Goal: Task Accomplishment & Management: Manage account settings

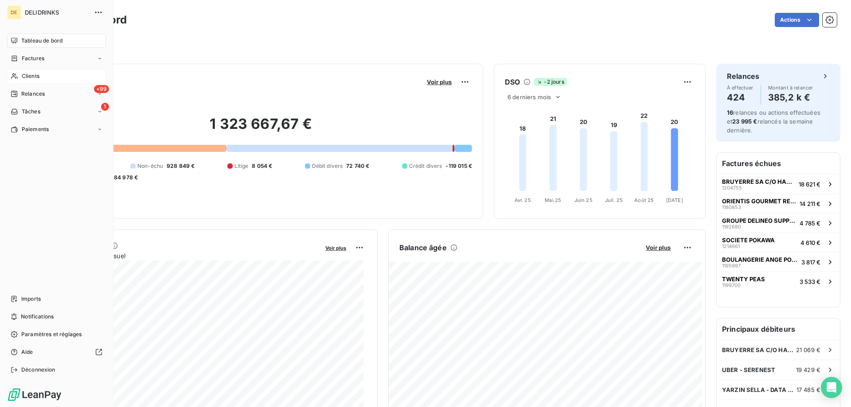
click at [35, 74] on span "Clients" at bounding box center [31, 76] width 18 height 8
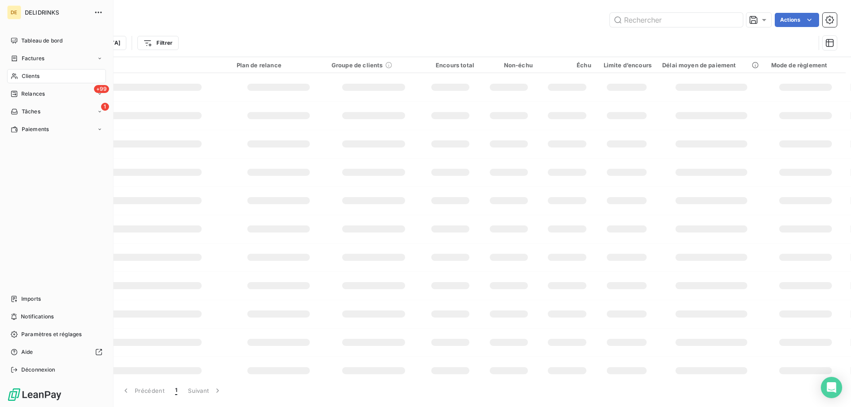
click at [21, 71] on div "Clients" at bounding box center [56, 76] width 99 height 14
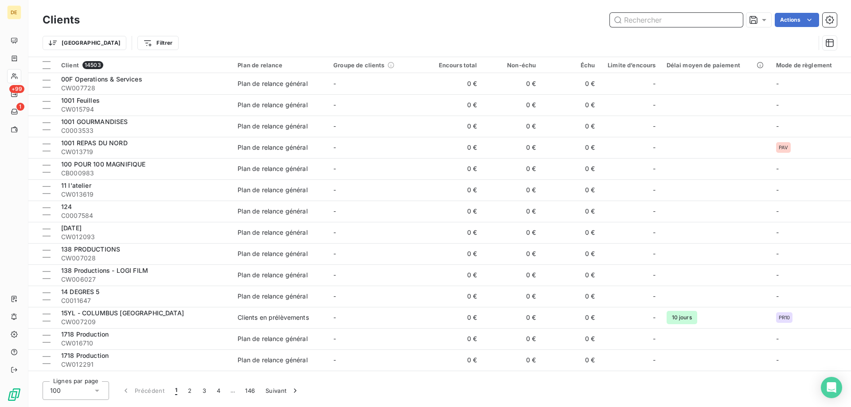
click at [664, 20] on input "text" at bounding box center [676, 20] width 133 height 14
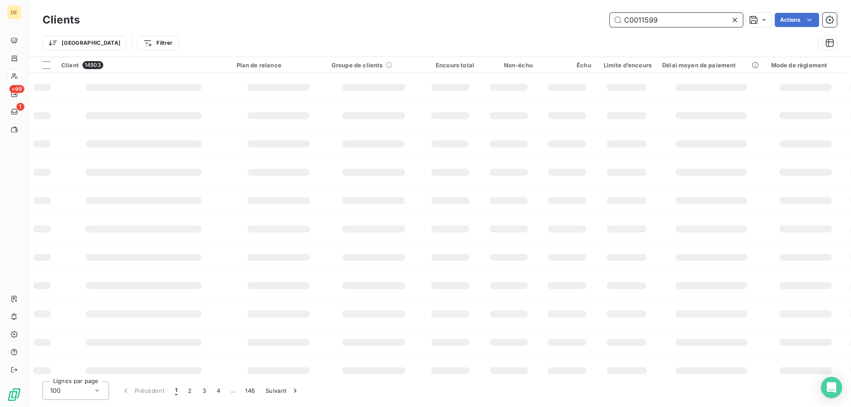
type input "C0011599"
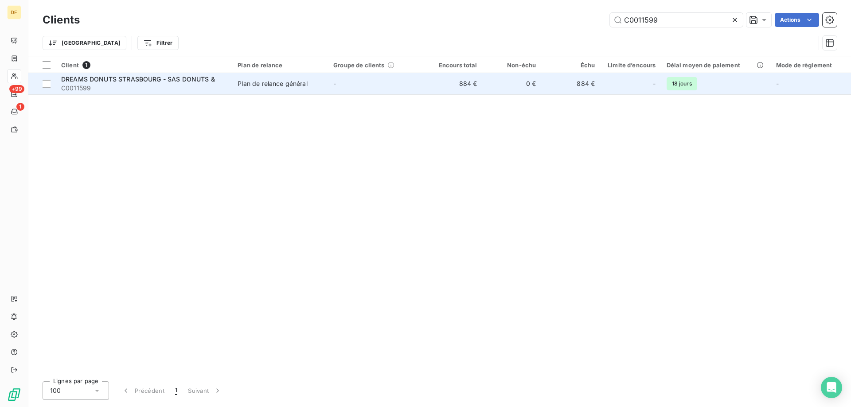
click at [414, 82] on td "-" at bounding box center [376, 83] width 96 height 21
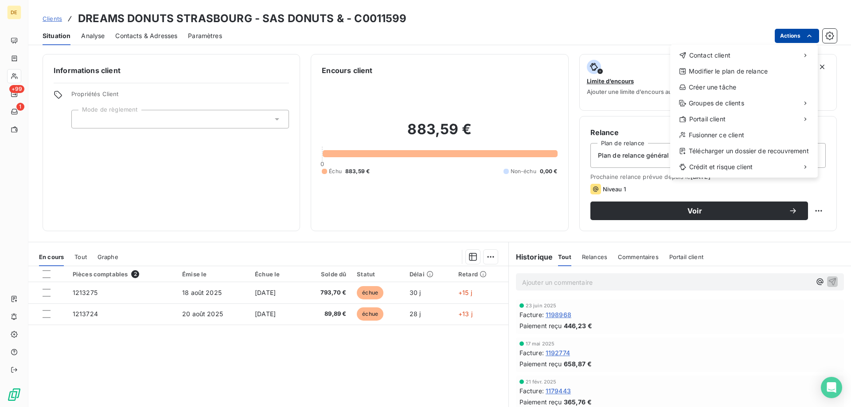
click at [799, 39] on html "DE +99 1 Clients DREAMS DONUTS STRASBOURG - SAS DONUTS & - C0011599 Situation A…" at bounding box center [425, 203] width 851 height 407
click at [742, 66] on div "Modifier le plan de relance" at bounding box center [743, 71] width 140 height 14
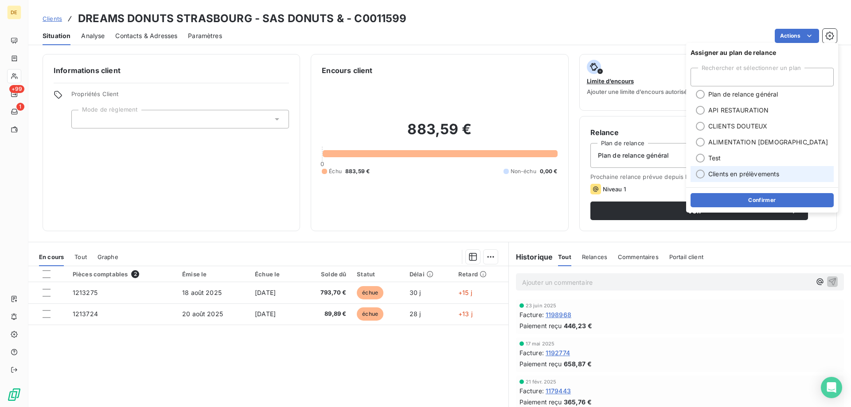
click at [702, 172] on div at bounding box center [700, 174] width 9 height 9
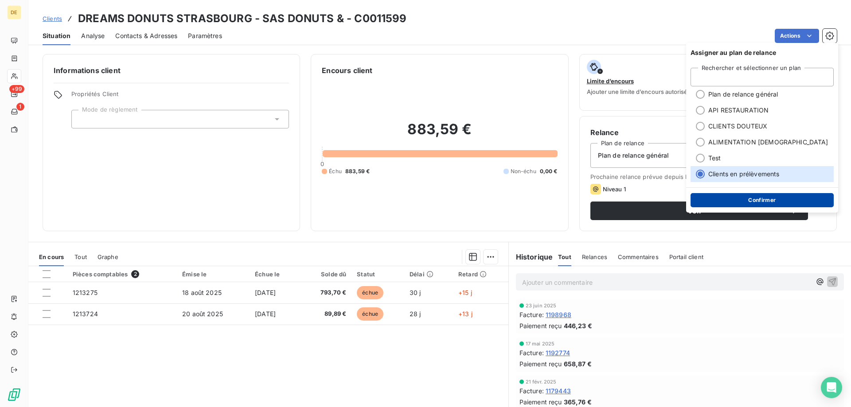
click at [718, 200] on button "Confirmer" at bounding box center [761, 200] width 143 height 14
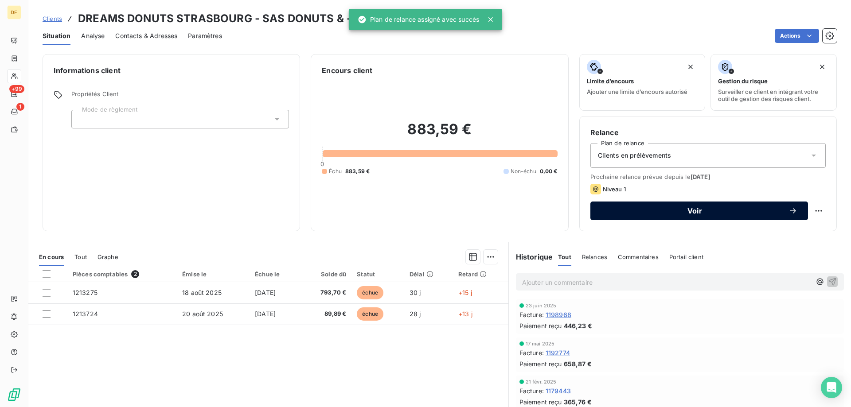
click at [640, 209] on span "Voir" at bounding box center [694, 210] width 187 height 7
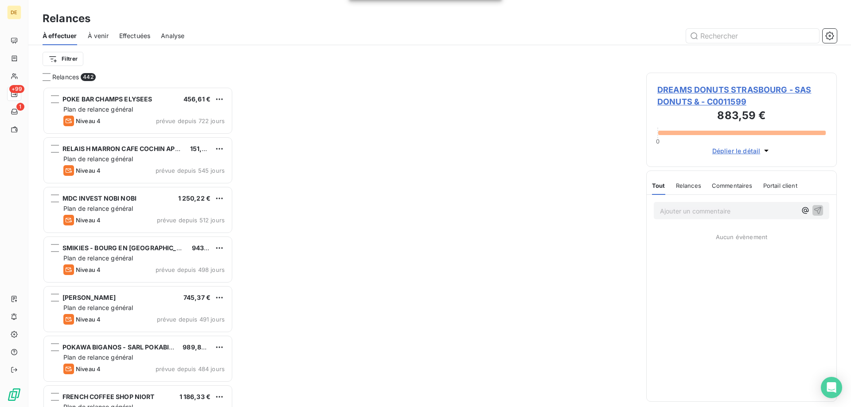
scroll to position [314, 184]
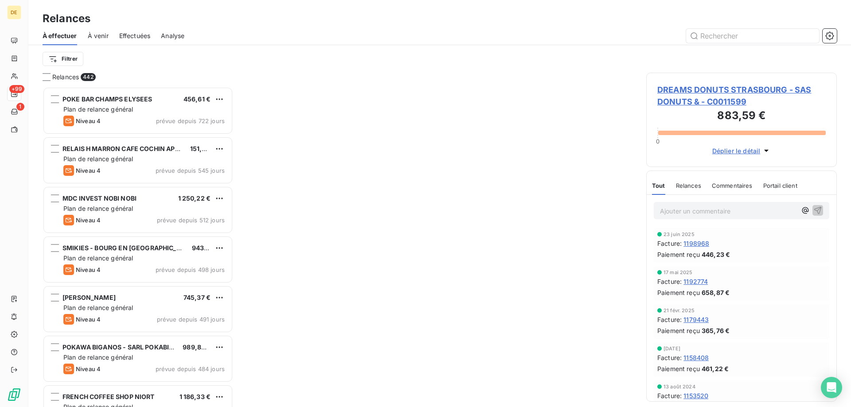
click at [692, 100] on span "DREAMS DONUTS STRASBOURG - SAS DONUTS & - C0011599" at bounding box center [741, 96] width 168 height 24
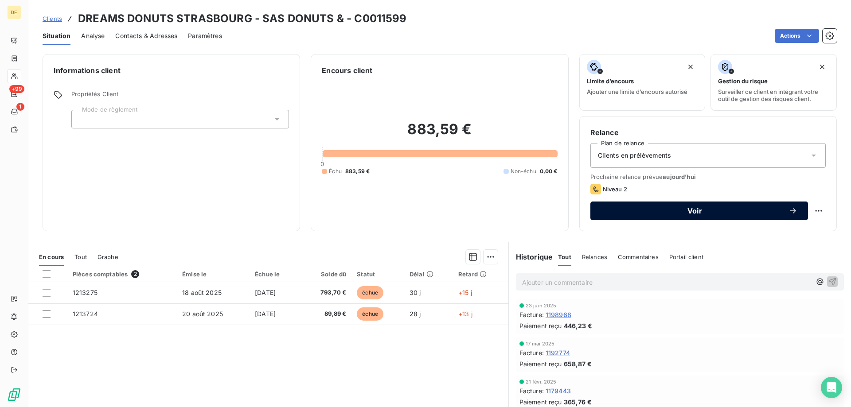
click at [667, 218] on button "Voir" at bounding box center [699, 211] width 218 height 19
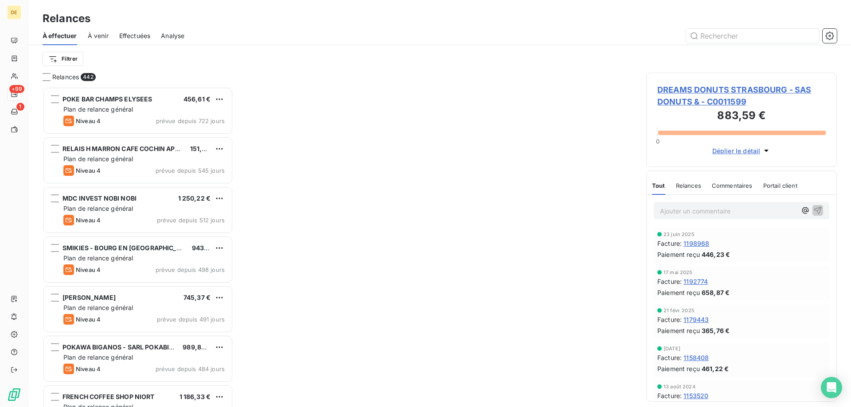
scroll to position [314, 184]
click at [692, 97] on span "DREAMS DONUTS STRASBOURG - SAS DONUTS & - C0011599" at bounding box center [741, 96] width 168 height 24
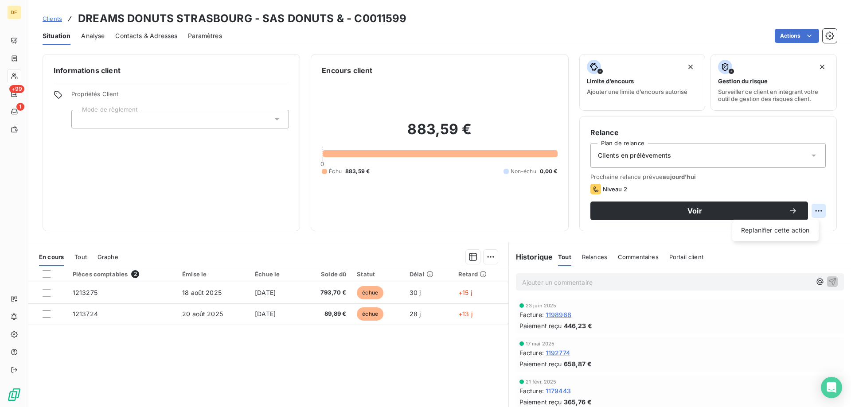
click at [812, 210] on html "DE +99 1 Clients DREAMS DONUTS STRASBOURG - SAS DONUTS & - C0011599 Situation A…" at bounding box center [425, 203] width 851 height 407
click at [784, 210] on html "DE +99 1 Clients DREAMS DONUTS STRASBOURG - SAS DONUTS & - C0011599 Situation A…" at bounding box center [425, 203] width 851 height 407
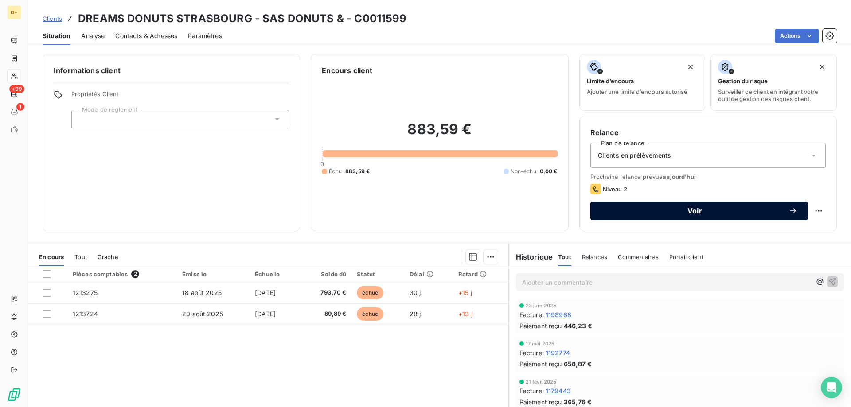
click at [789, 210] on icon "button" at bounding box center [792, 210] width 6 height 5
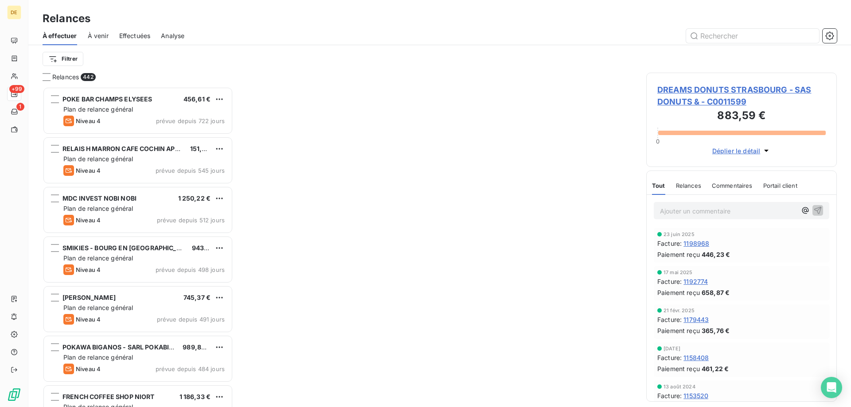
scroll to position [314, 184]
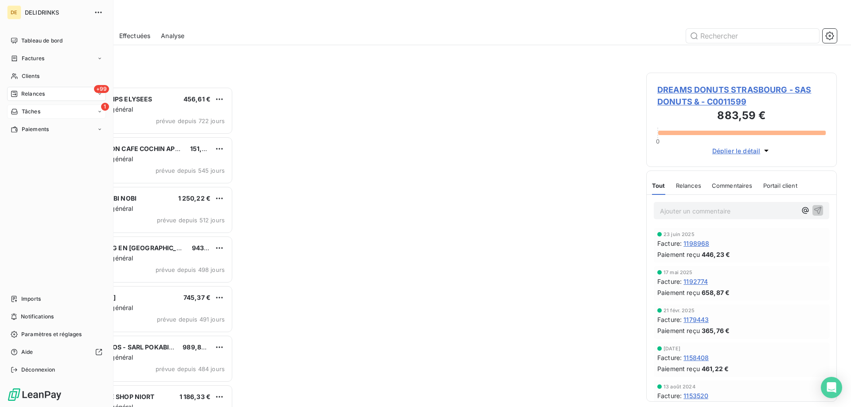
click at [35, 108] on span "Tâches" at bounding box center [31, 112] width 19 height 8
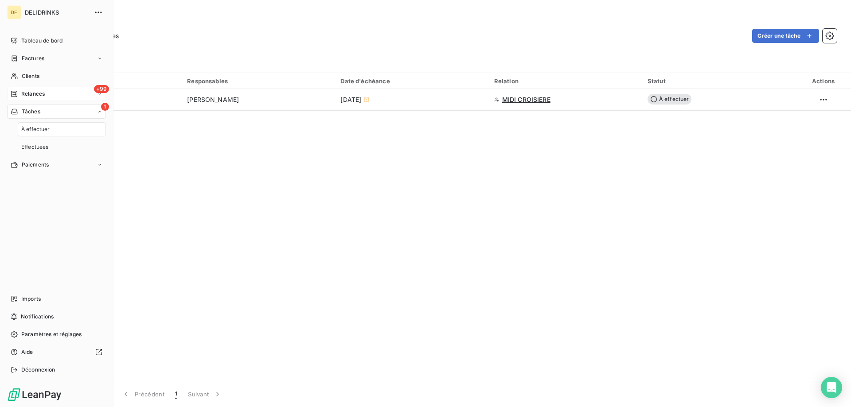
click at [31, 96] on span "Relances" at bounding box center [32, 94] width 23 height 8
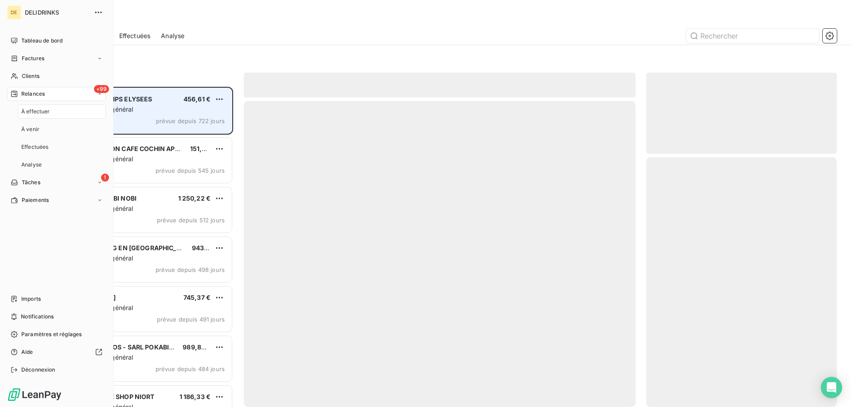
scroll to position [314, 184]
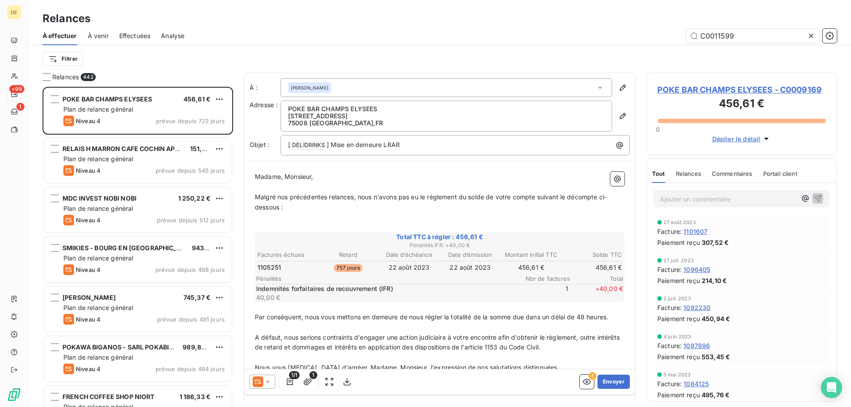
type input "C0011599"
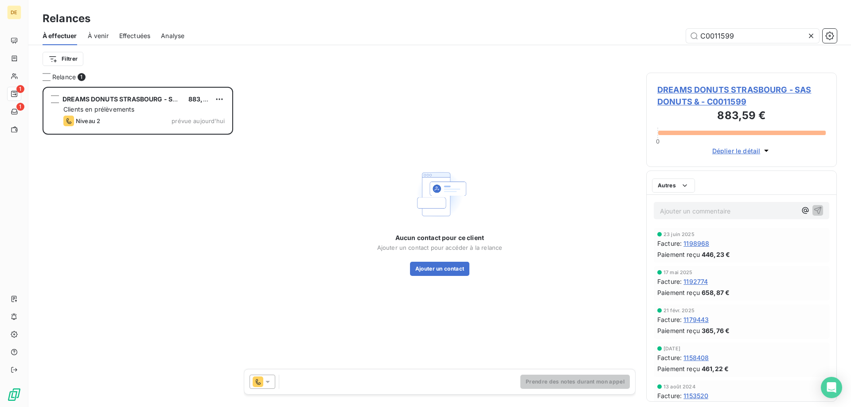
scroll to position [314, 184]
click at [270, 385] on icon at bounding box center [267, 381] width 9 height 9
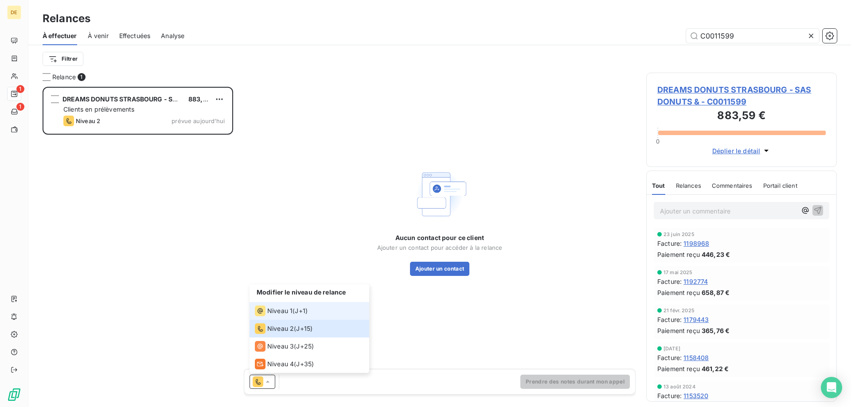
click at [288, 308] on span "Niveau 1" at bounding box center [279, 311] width 25 height 9
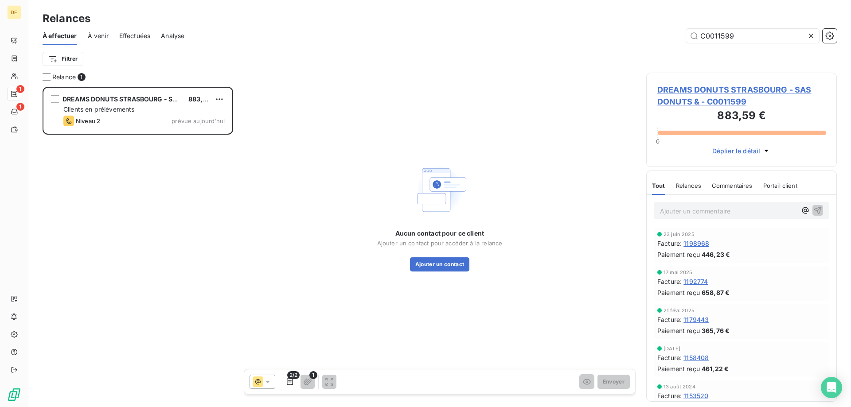
click at [446, 255] on div "Aucun contact pour ce client Ajouter un contact pour accéder à la relance Ajout…" at bounding box center [439, 250] width 125 height 43
click at [490, 274] on div "Aucun contact pour ce client Ajouter un contact pour accéder à la relance Ajout…" at bounding box center [440, 217] width 392 height 288
click at [429, 265] on button "Ajouter un contact" at bounding box center [440, 264] width 60 height 14
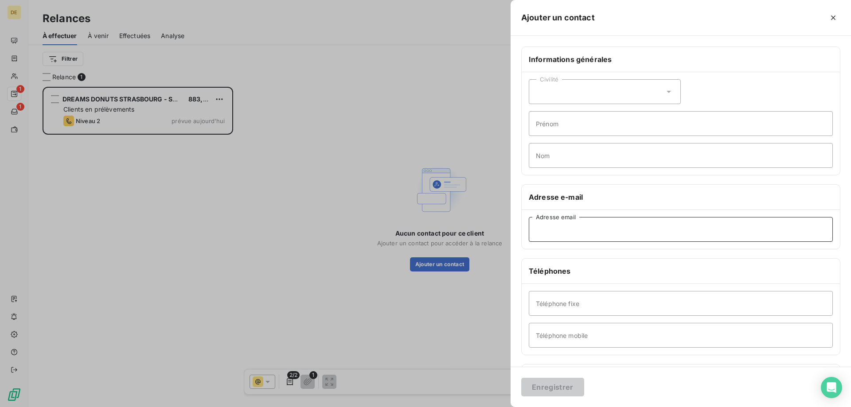
click at [562, 231] on input "Adresse email" at bounding box center [680, 229] width 304 height 25
paste input "[EMAIL_ADDRESS][DOMAIN_NAME]"
type input "[EMAIL_ADDRESS][DOMAIN_NAME]"
click at [575, 134] on input "Prénom" at bounding box center [680, 123] width 304 height 25
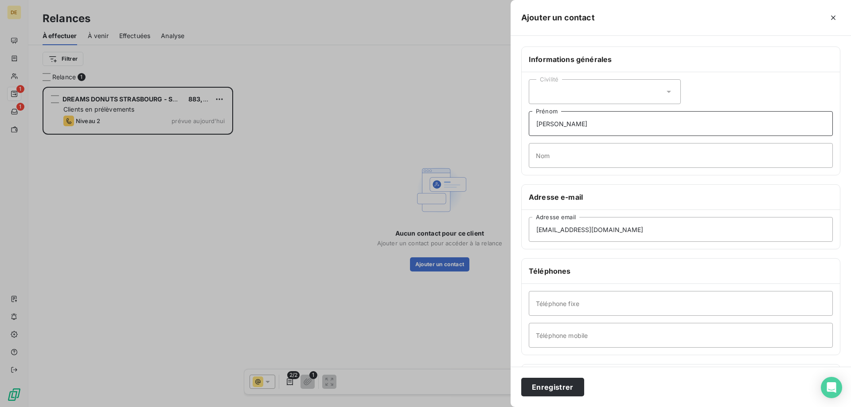
type input "[PERSON_NAME]"
click at [599, 91] on div "Civilité" at bounding box center [604, 91] width 152 height 25
click at [575, 116] on li "Madame" at bounding box center [604, 114] width 152 height 16
click at [608, 306] on input "Téléphone fixe" at bounding box center [680, 303] width 304 height 25
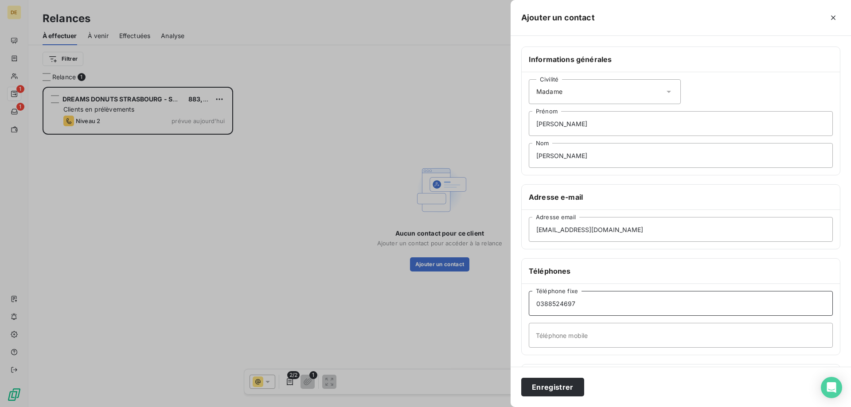
type input "0388524697"
click at [595, 334] on input "Téléphone mobile" at bounding box center [680, 335] width 304 height 25
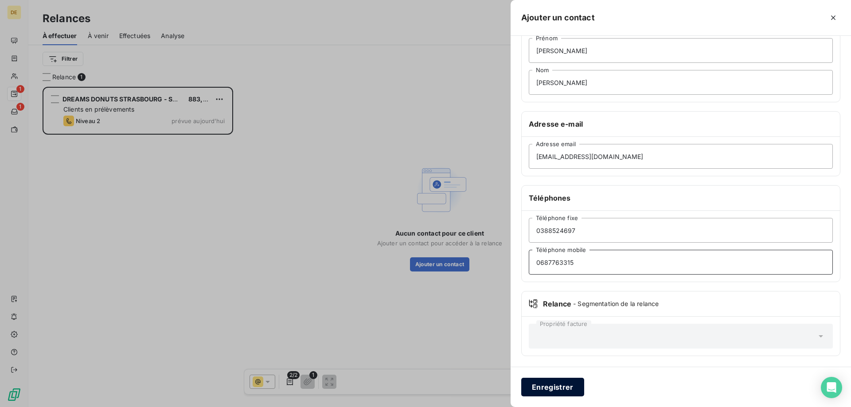
type input "0687763315"
click at [568, 396] on button "Enregistrer" at bounding box center [552, 387] width 63 height 19
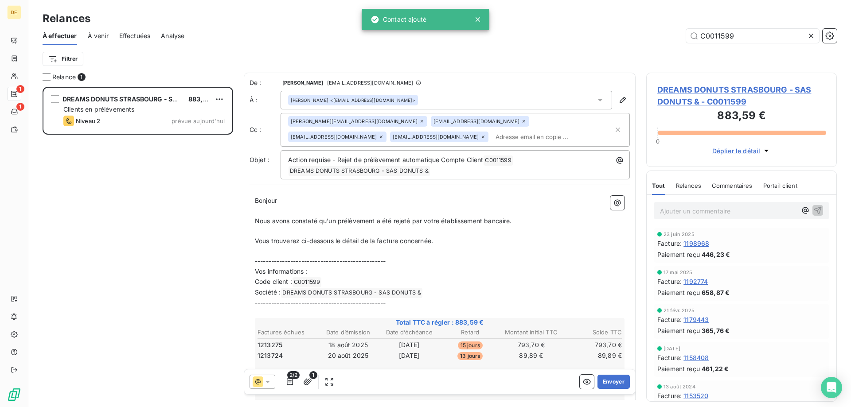
click at [492, 132] on input "text" at bounding box center [543, 136] width 102 height 13
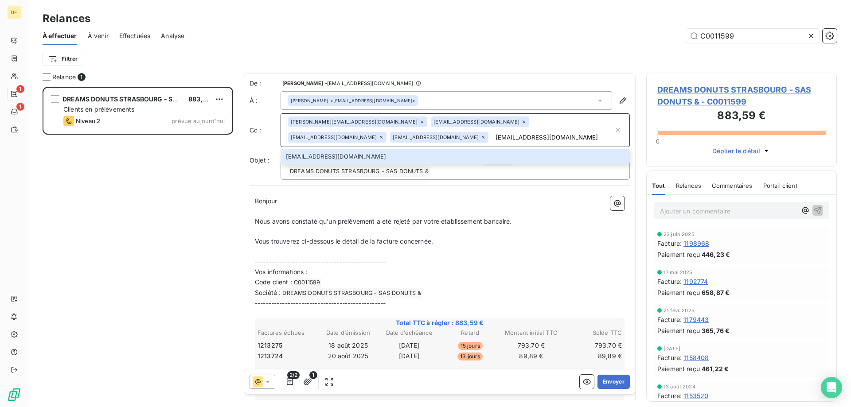
scroll to position [45, 0]
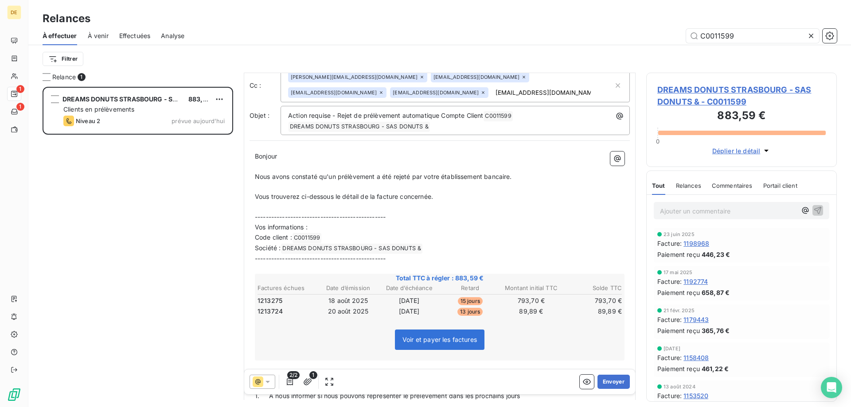
click at [336, 176] on span "Nous avons constaté qu'un prélèvement a été rejeté par votre établissement banc…" at bounding box center [383, 177] width 257 height 8
click at [398, 178] on span "Nous avons constaté que plusieurs prélèvement a été rejeté par votre établissem…" at bounding box center [395, 177] width 280 height 8
click at [406, 175] on span "Nous avons constaté que plusieurs prélèvements a été rejeté par votre établisse…" at bounding box center [396, 177] width 283 height 8
click at [442, 179] on span "Nous avons constaté que plusieurs prélèvements ont été rejeté par votre établis…" at bounding box center [399, 177] width 288 height 8
drag, startPoint x: 376, startPoint y: 196, endPoint x: 368, endPoint y: 197, distance: 8.0
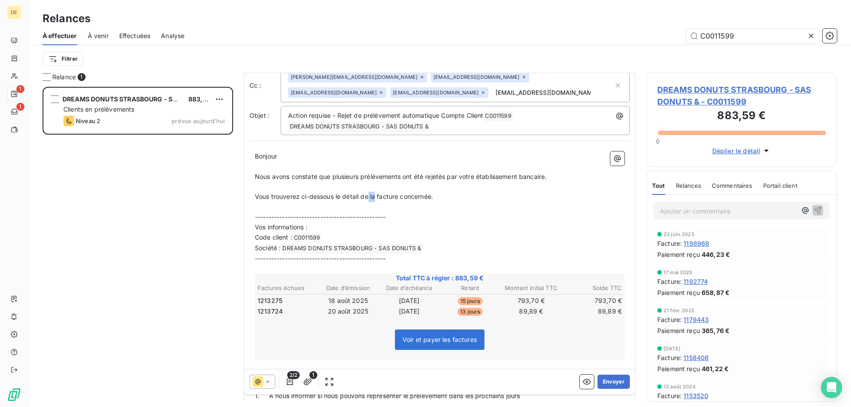
click at [368, 197] on span "Vous trouverez ci-dessous le détail de la facture concernée." at bounding box center [344, 197] width 178 height 8
click at [396, 196] on span "Vous trouverez ci-dessous le détail des facture concernée." at bounding box center [342, 197] width 175 height 8
click at [432, 196] on span "Vous trouverez ci-dessous le détail des factures concernée." at bounding box center [344, 197] width 178 height 8
click at [462, 197] on p "Vous trouverez ci-dessous le détail des factures concernées." at bounding box center [439, 197] width 369 height 10
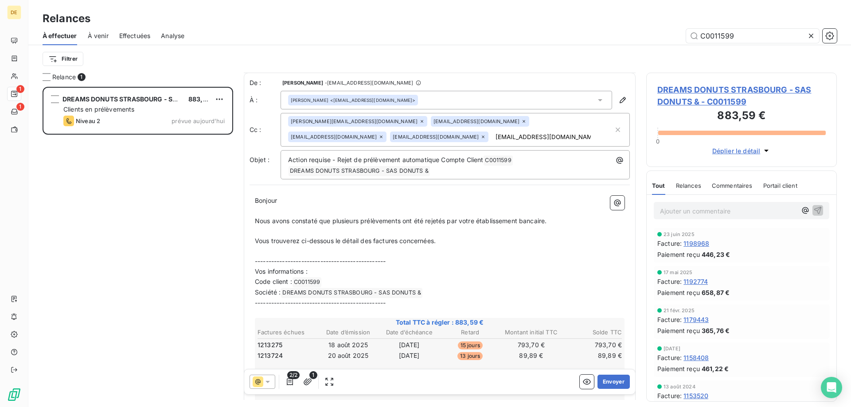
scroll to position [0, 0]
click at [389, 136] on div "[PERSON_NAME][EMAIL_ADDRESS][DOMAIN_NAME] [EMAIL_ADDRESS][DOMAIN_NAME] [EMAIL_A…" at bounding box center [450, 129] width 325 height 27
type input "[EMAIL_ADDRESS][DOMAIN_NAME]"
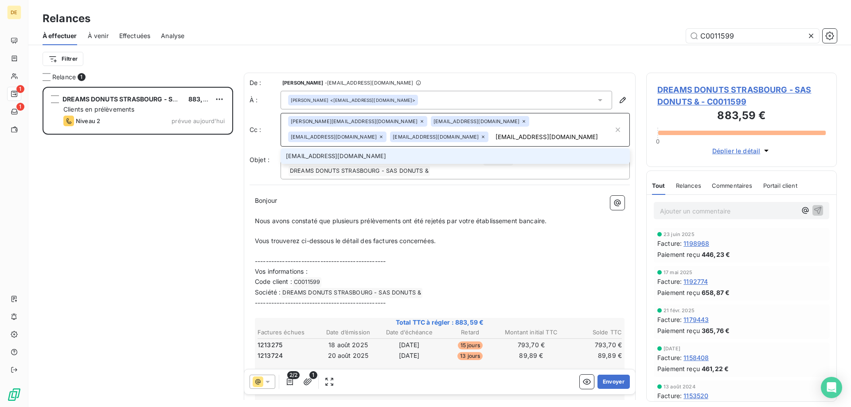
click at [342, 161] on li "[EMAIL_ADDRESS][DOMAIN_NAME]" at bounding box center [454, 156] width 349 height 16
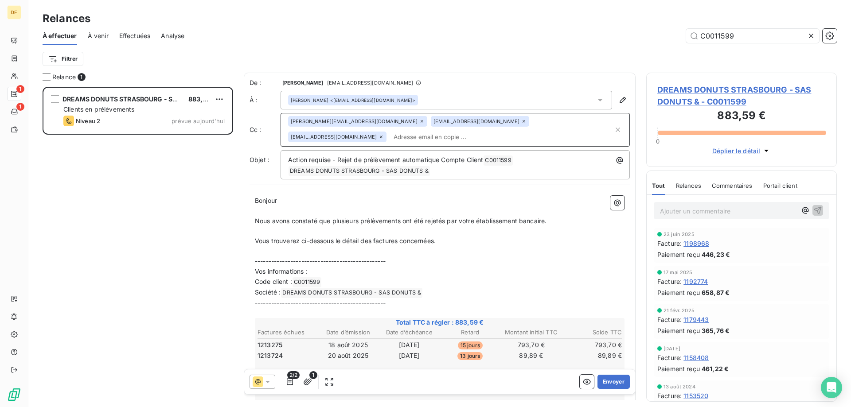
click at [390, 135] on input "text" at bounding box center [501, 136] width 223 height 13
type input "[EMAIL_ADDRESS][DOMAIN_NAME]"
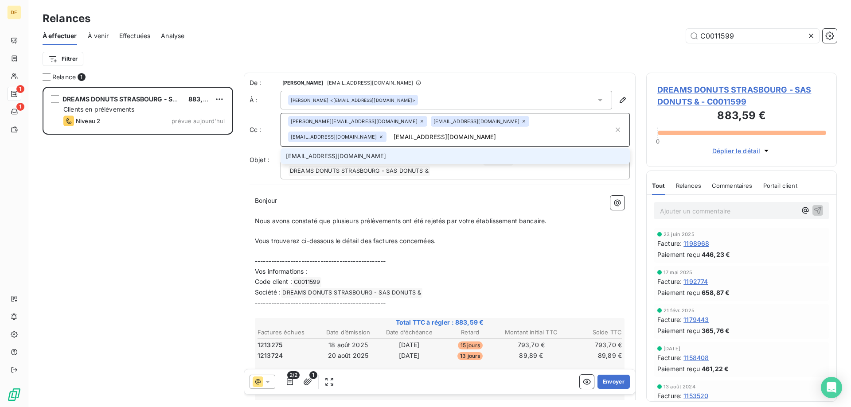
click at [363, 154] on li "[EMAIL_ADDRESS][DOMAIN_NAME]" at bounding box center [454, 156] width 349 height 16
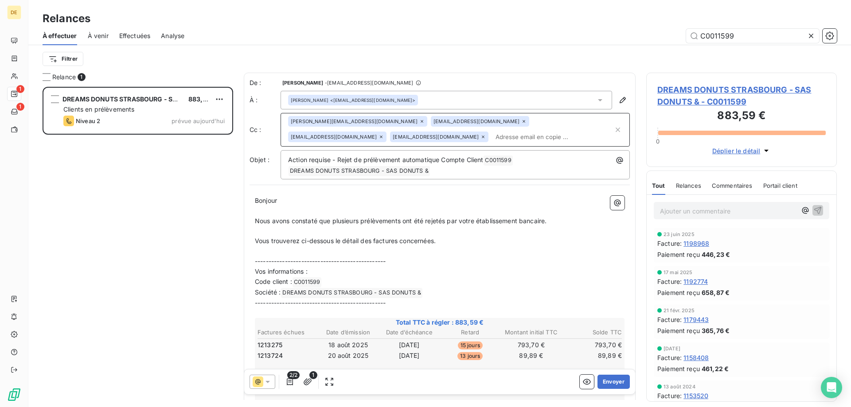
click at [565, 200] on p "Bonjour" at bounding box center [439, 201] width 369 height 10
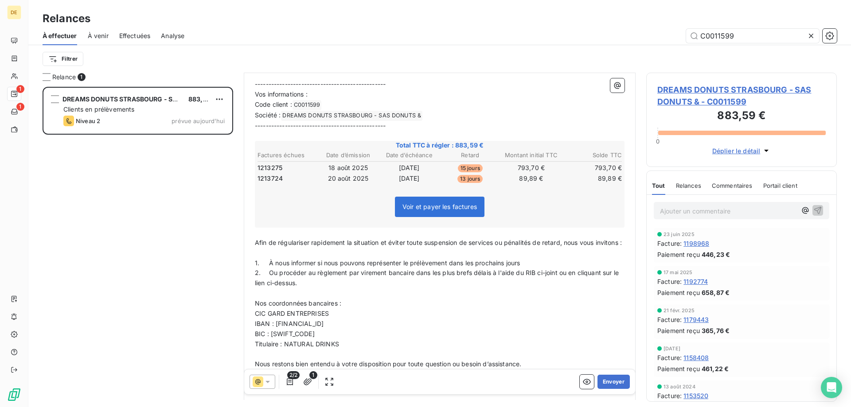
scroll to position [345, 0]
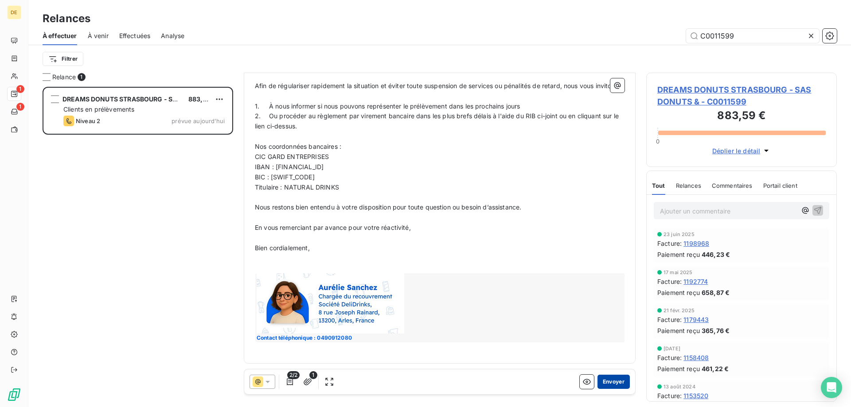
click at [606, 377] on button "Envoyer" at bounding box center [613, 382] width 32 height 14
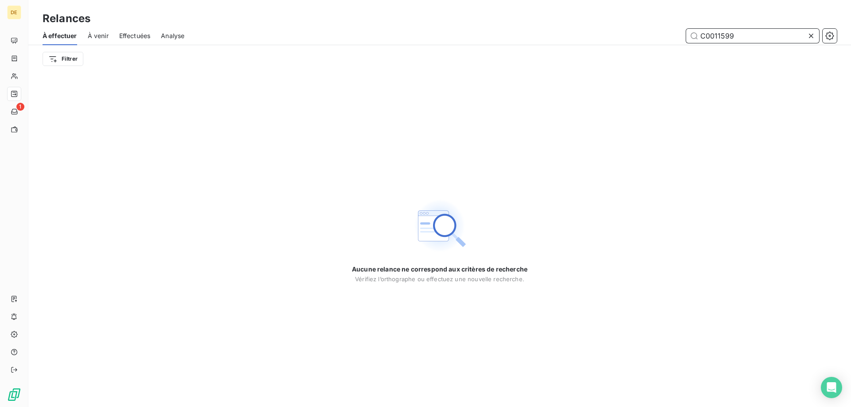
drag, startPoint x: 741, startPoint y: 38, endPoint x: 688, endPoint y: 37, distance: 53.2
click at [688, 37] on input "C0011599" at bounding box center [752, 36] width 133 height 14
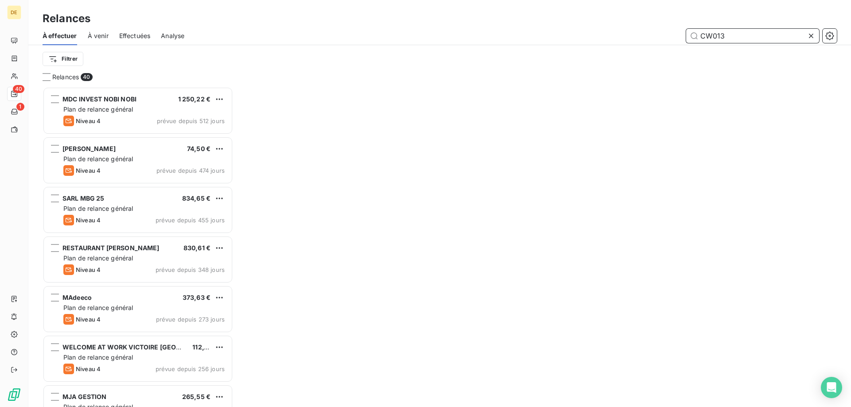
scroll to position [314, 184]
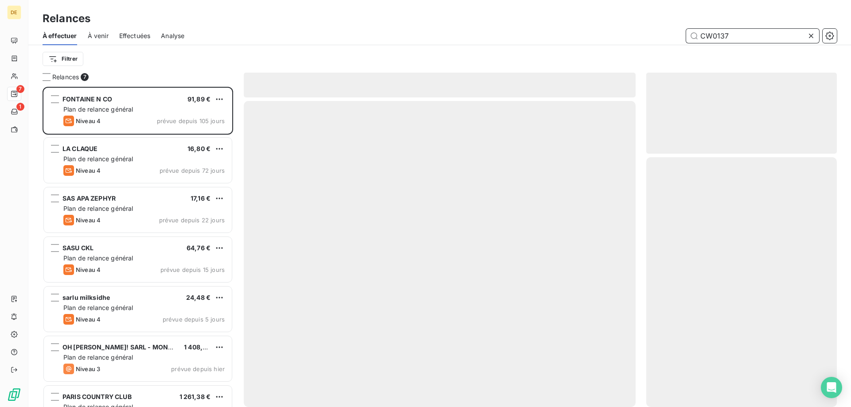
scroll to position [314, 184]
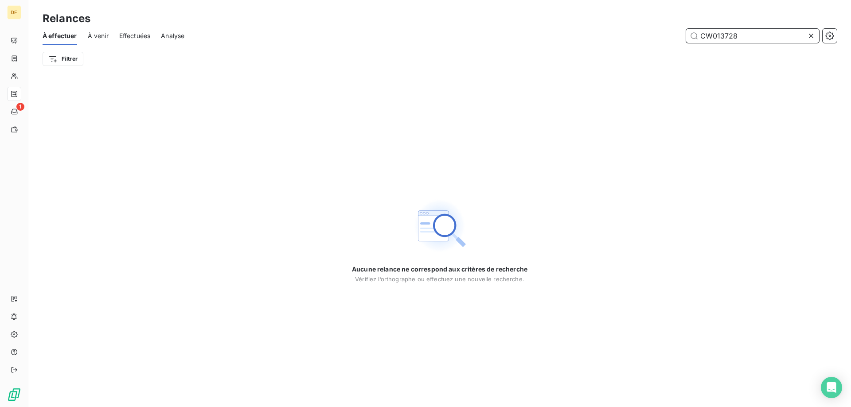
type input "CW013728"
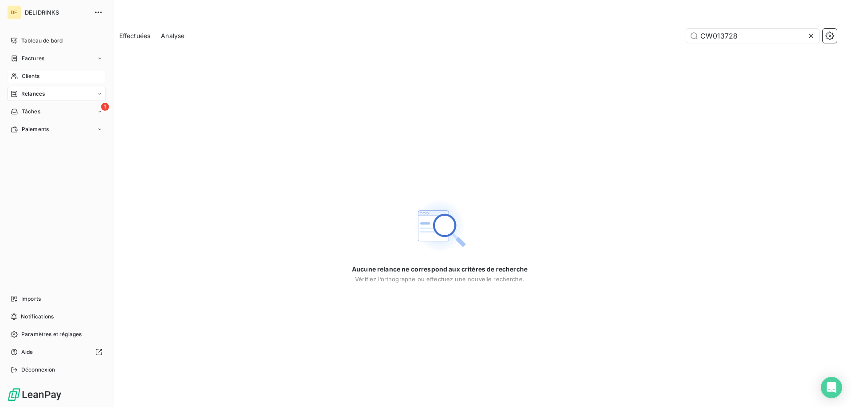
click at [28, 73] on span "Clients" at bounding box center [31, 76] width 18 height 8
click at [18, 73] on div "Clients" at bounding box center [56, 76] width 99 height 14
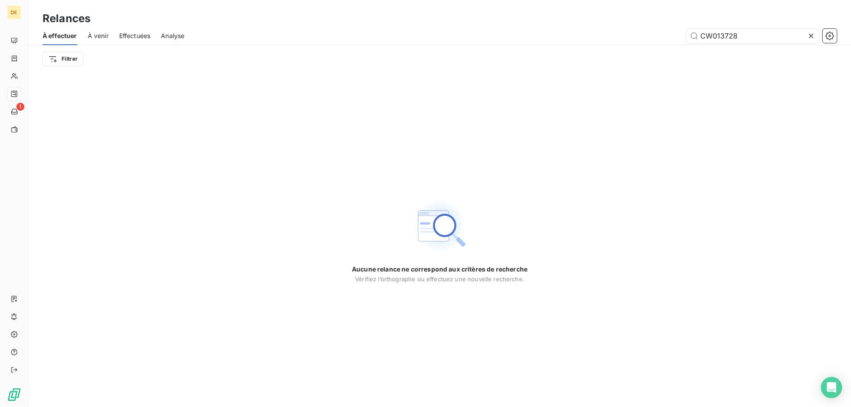
click at [813, 37] on icon at bounding box center [810, 35] width 9 height 9
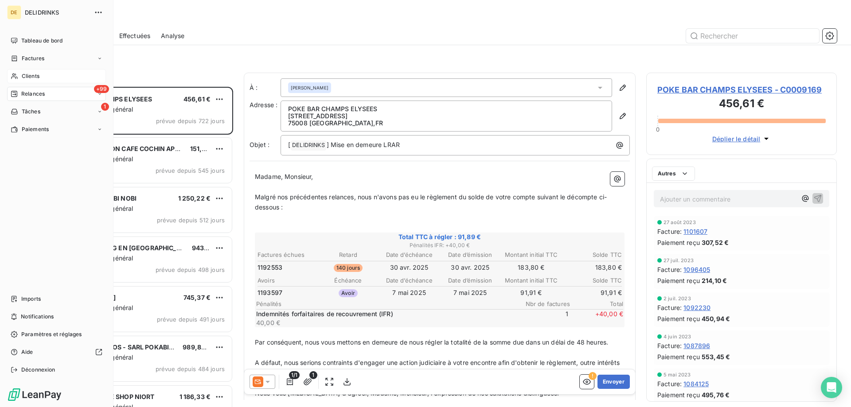
scroll to position [314, 184]
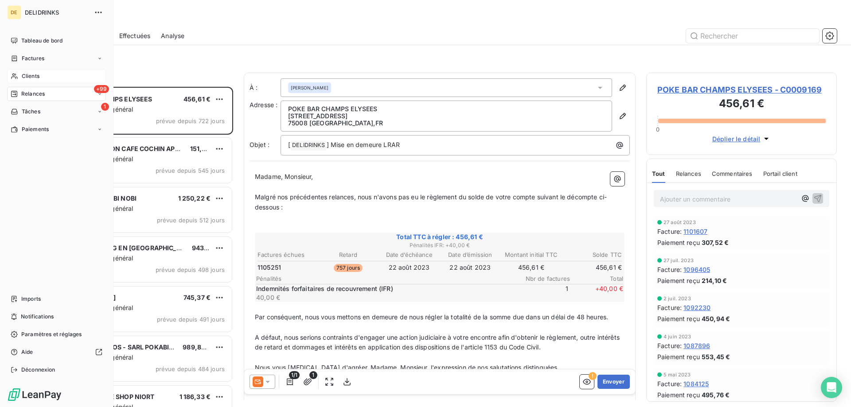
click at [21, 75] on div "Clients" at bounding box center [56, 76] width 99 height 14
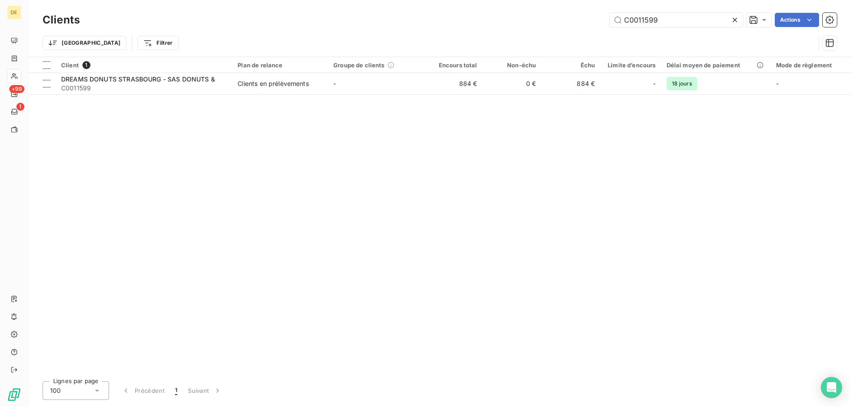
drag, startPoint x: 676, startPoint y: 23, endPoint x: 537, endPoint y: 20, distance: 138.7
click at [537, 20] on div "C0011599 Actions" at bounding box center [463, 20] width 746 height 14
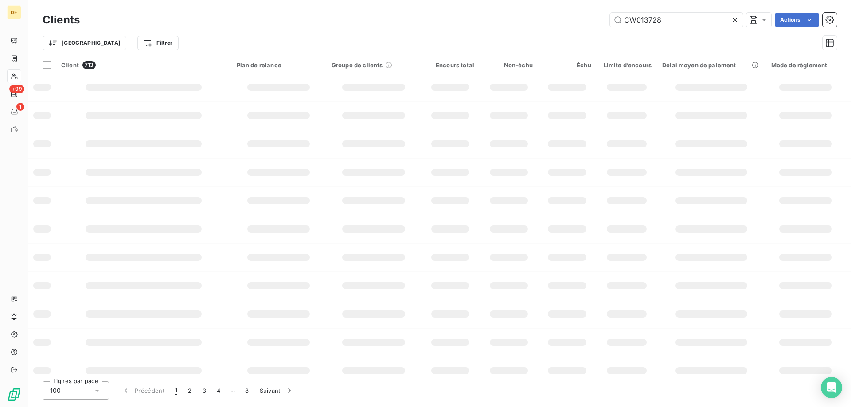
type input "CW013728"
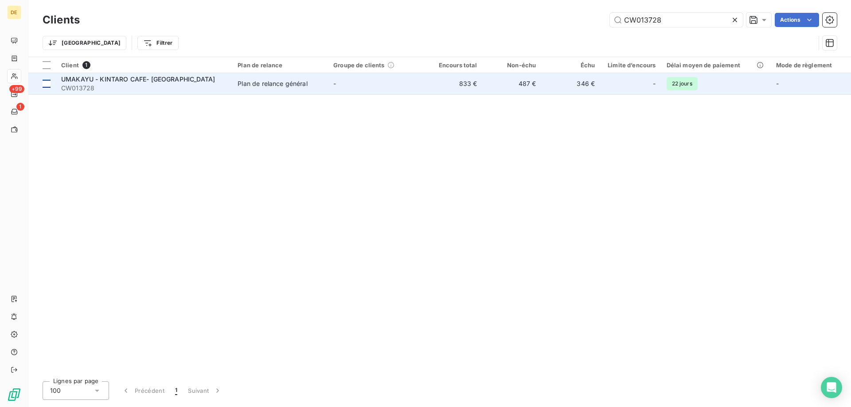
click at [53, 85] on td at bounding box center [41, 83] width 27 height 21
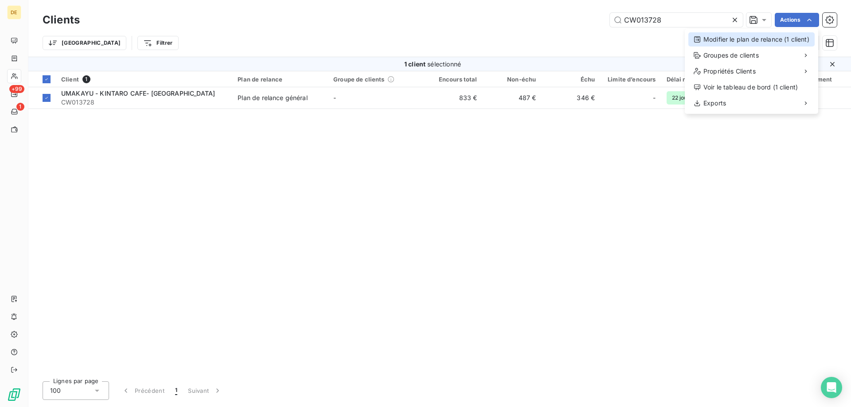
click at [738, 43] on div "Modifier le plan de relance (1 client)" at bounding box center [751, 39] width 126 height 14
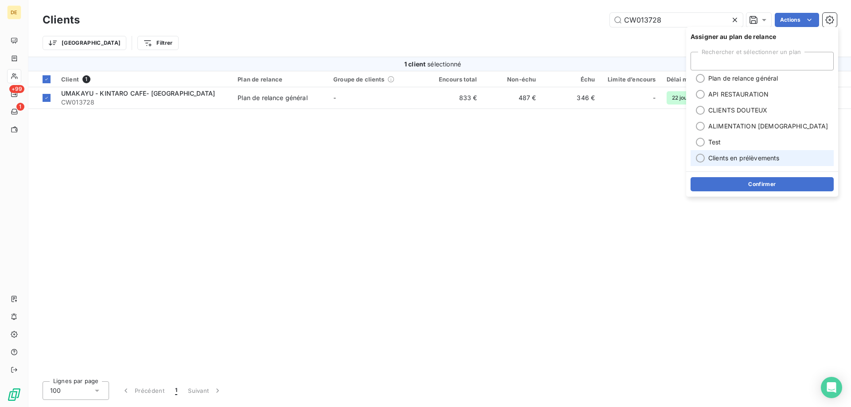
click at [716, 156] on span "Clients en prélèvements" at bounding box center [743, 158] width 71 height 9
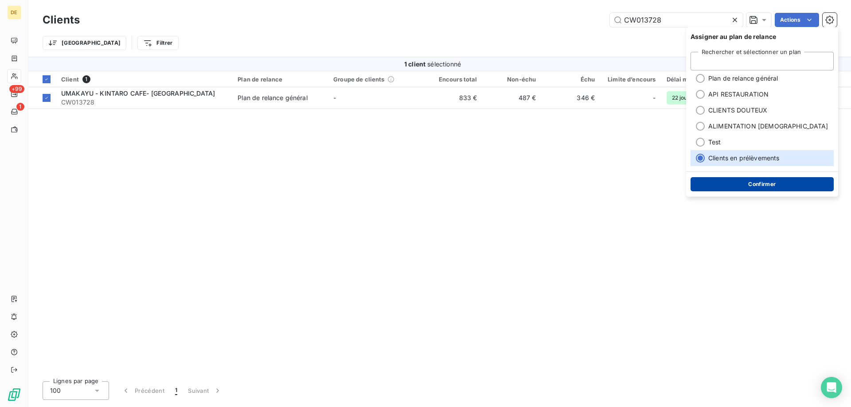
click at [717, 183] on button "Confirmer" at bounding box center [761, 184] width 143 height 14
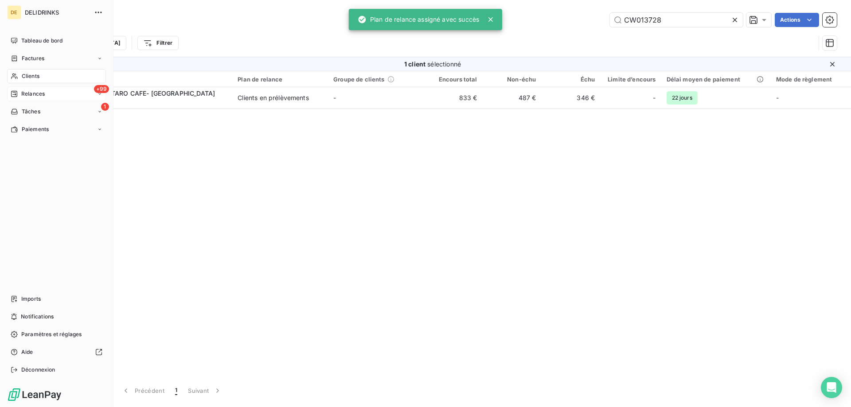
click at [18, 95] on div "Relances" at bounding box center [28, 94] width 34 height 8
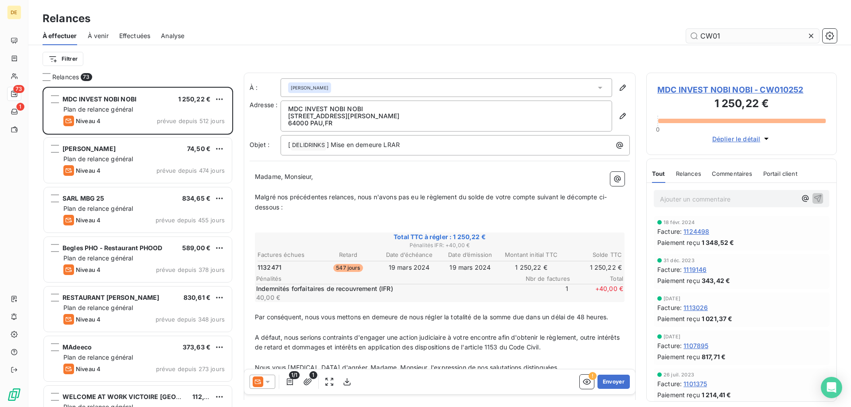
scroll to position [314, 184]
type input "CW013728"
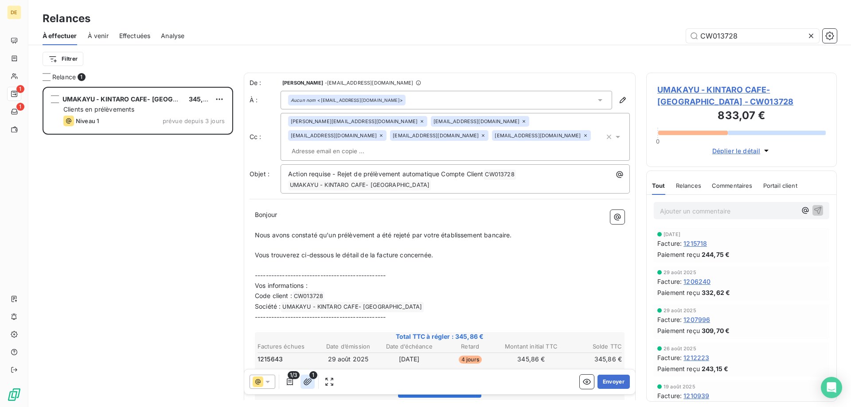
click at [306, 385] on icon "button" at bounding box center [307, 381] width 9 height 9
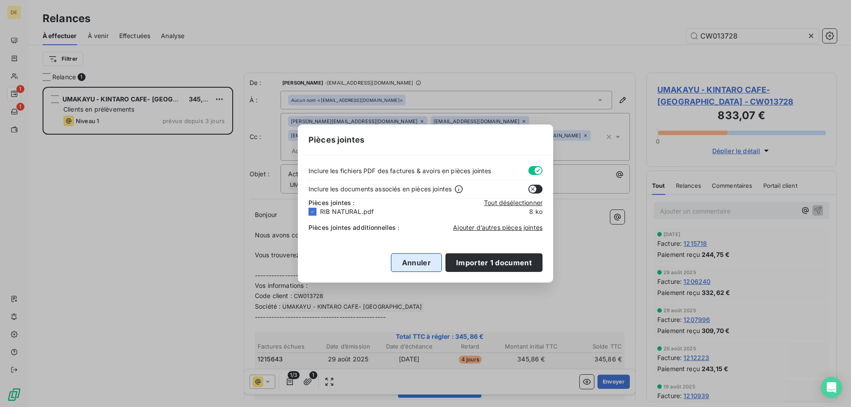
click at [409, 264] on button "Annuler" at bounding box center [416, 262] width 51 height 19
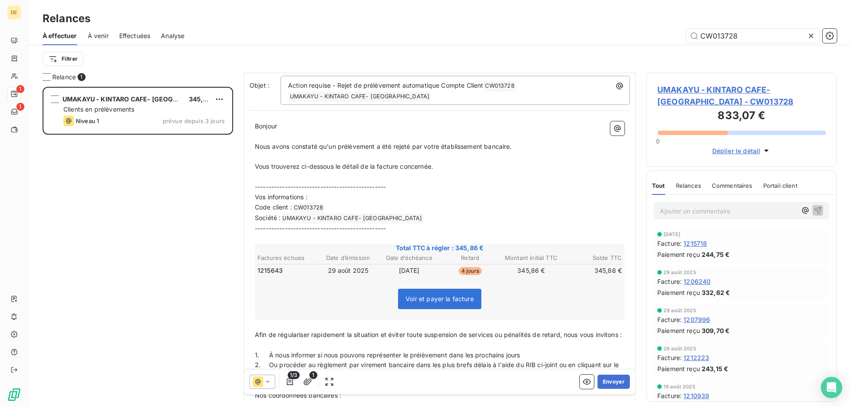
scroll to position [133, 0]
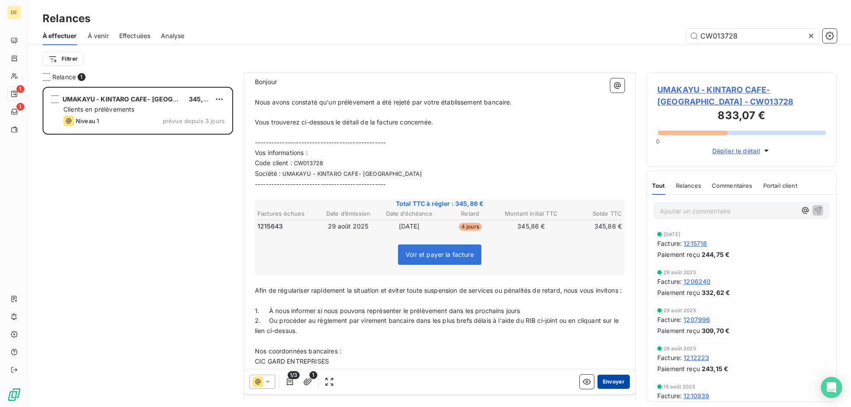
click at [600, 380] on button "Envoyer" at bounding box center [613, 382] width 32 height 14
